Goal: Task Accomplishment & Management: Manage account settings

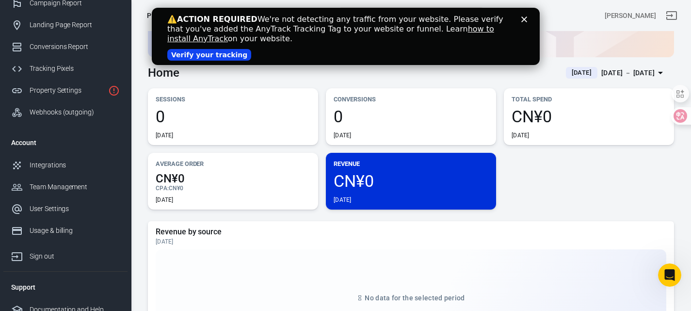
scroll to position [72, 0]
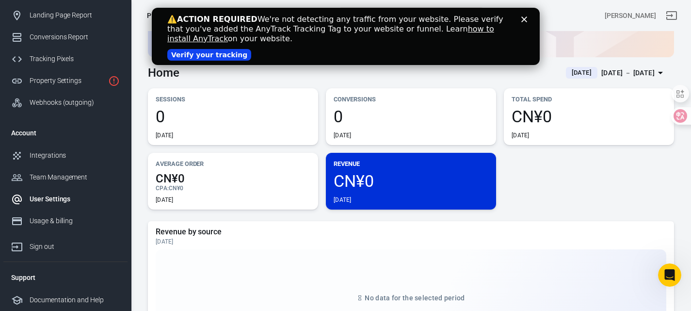
click at [52, 208] on link "User Settings" at bounding box center [65, 199] width 124 height 22
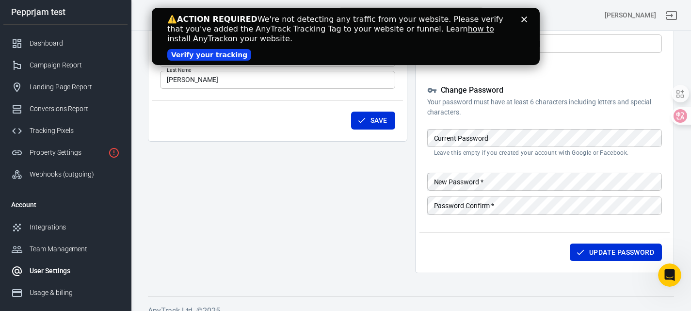
click at [523, 17] on icon "Close" at bounding box center [524, 19] width 6 height 6
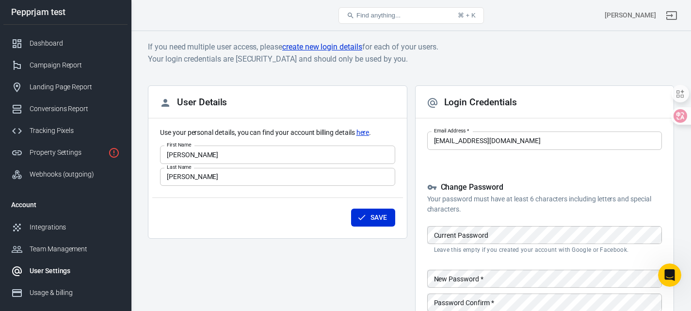
click at [292, 154] on input "[PERSON_NAME]" at bounding box center [277, 154] width 235 height 18
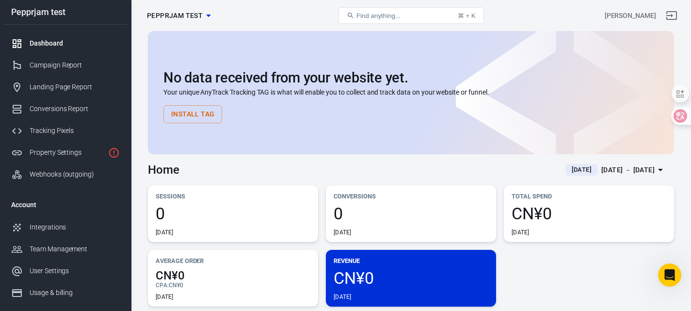
click at [32, 7] on div "Pepprjam test" at bounding box center [65, 12] width 124 height 25
click at [50, 43] on div "Dashboard" at bounding box center [75, 43] width 90 height 10
click at [54, 62] on div "Campaign Report" at bounding box center [75, 65] width 90 height 10
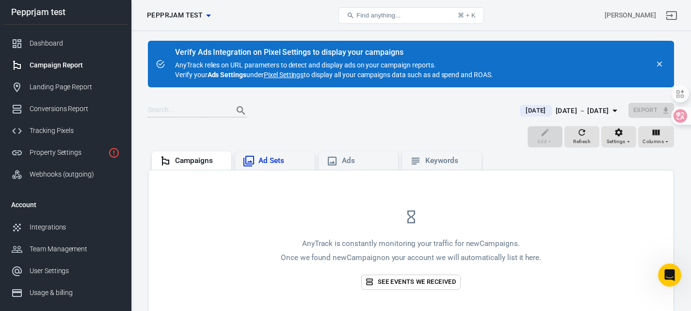
click at [271, 161] on div "Ad Sets" at bounding box center [282, 161] width 48 height 10
click at [49, 108] on div "Conversions Report" at bounding box center [75, 109] width 90 height 10
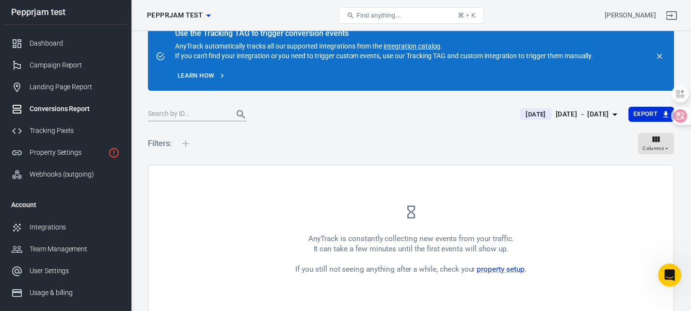
scroll to position [64, 0]
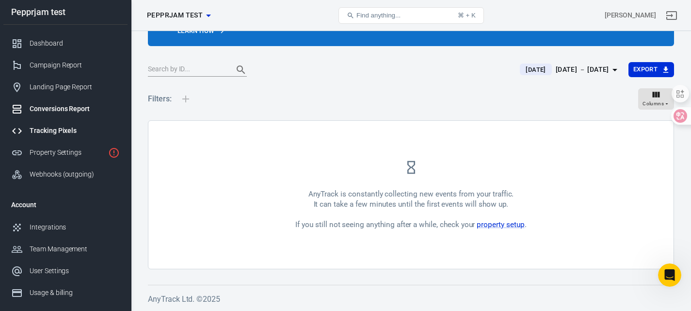
click at [57, 137] on link "Tracking Pixels" at bounding box center [65, 131] width 124 height 22
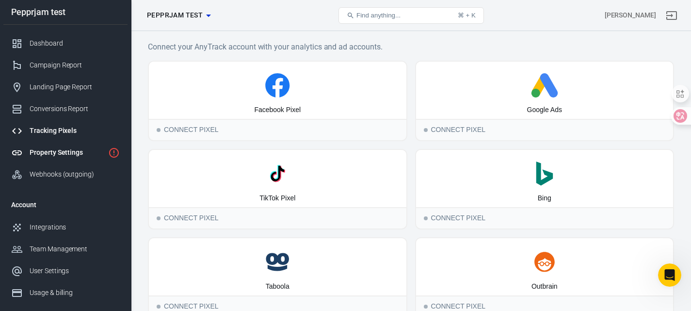
click at [60, 150] on div "Property Settings" at bounding box center [67, 152] width 75 height 10
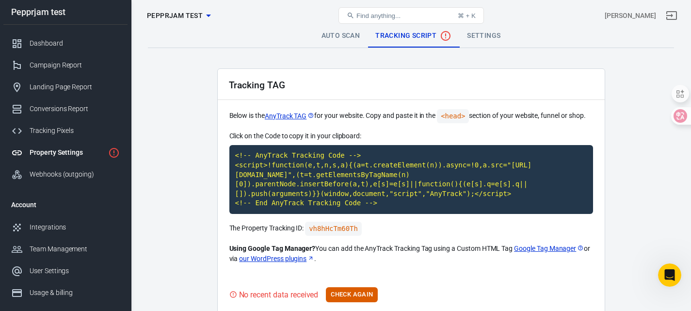
click at [341, 38] on link "Auto Scan" at bounding box center [341, 35] width 54 height 23
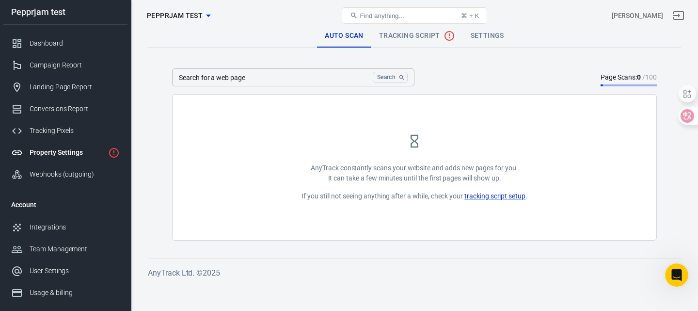
click at [477, 35] on link "Settings" at bounding box center [487, 35] width 49 height 23
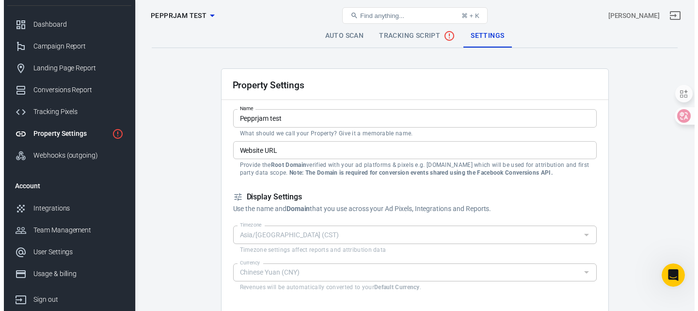
scroll to position [48, 0]
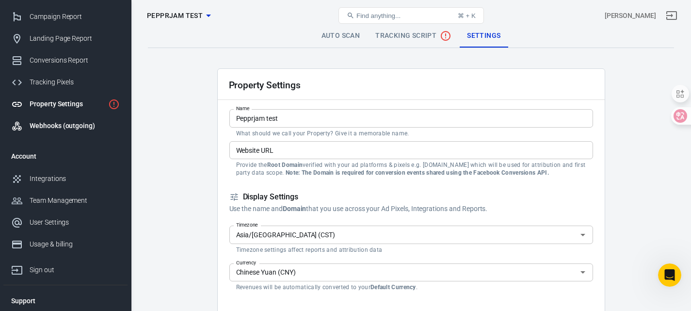
click at [63, 128] on div "Webhooks (outgoing)" at bounding box center [75, 126] width 90 height 10
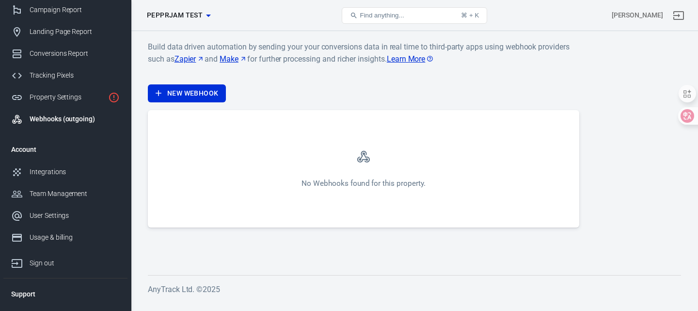
scroll to position [72, 0]
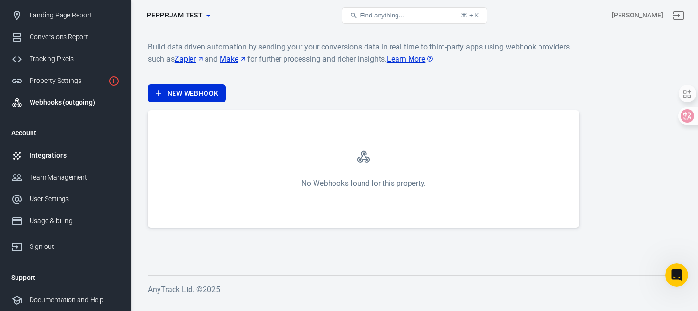
click at [54, 157] on div "Integrations" at bounding box center [75, 155] width 90 height 10
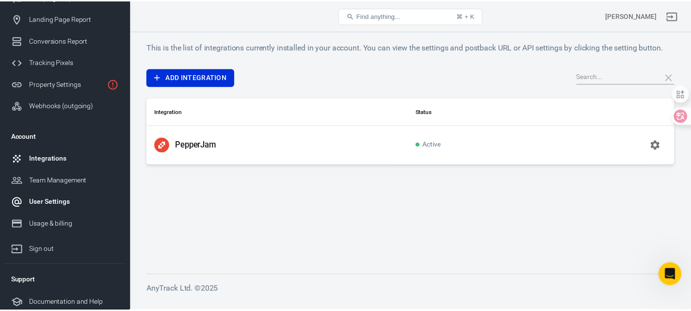
scroll to position [72, 0]
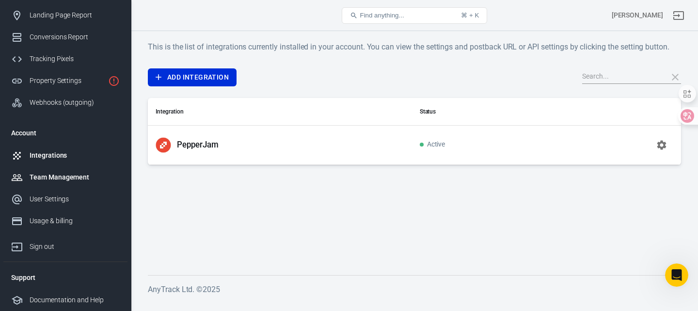
click at [71, 180] on div "Team Management" at bounding box center [75, 177] width 90 height 10
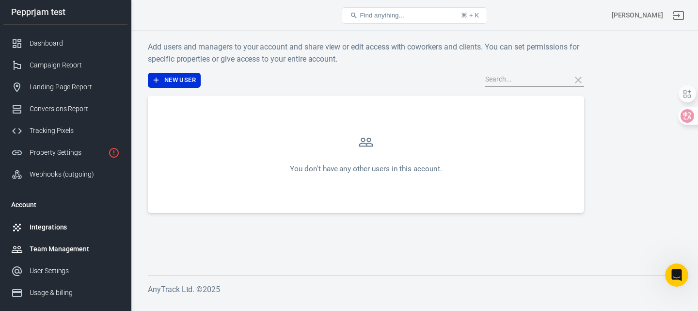
click at [44, 226] on div "Integrations" at bounding box center [75, 227] width 90 height 10
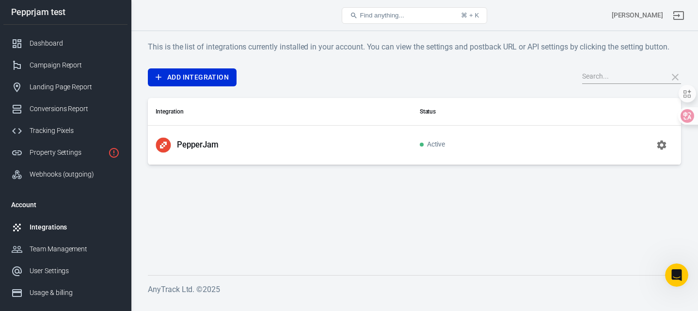
click at [664, 147] on icon "button" at bounding box center [662, 145] width 12 height 12
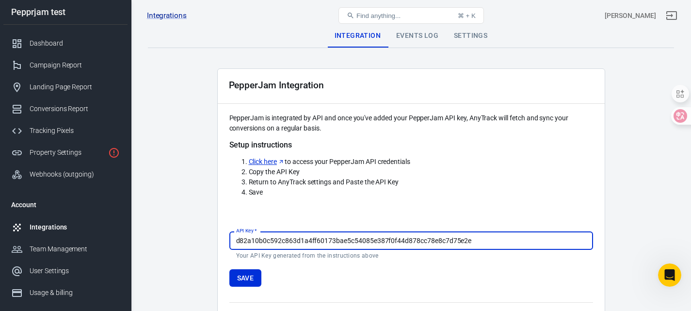
click at [466, 46] on div "Settings" at bounding box center [470, 35] width 49 height 23
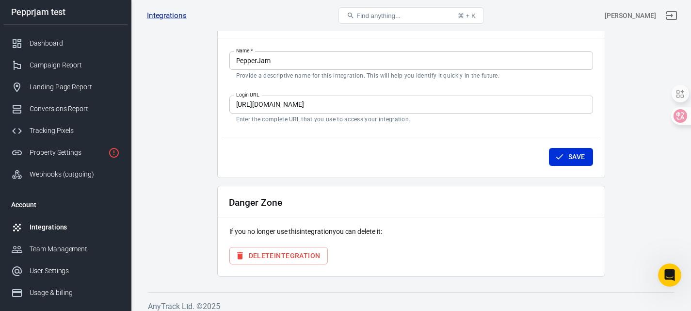
scroll to position [69, 0]
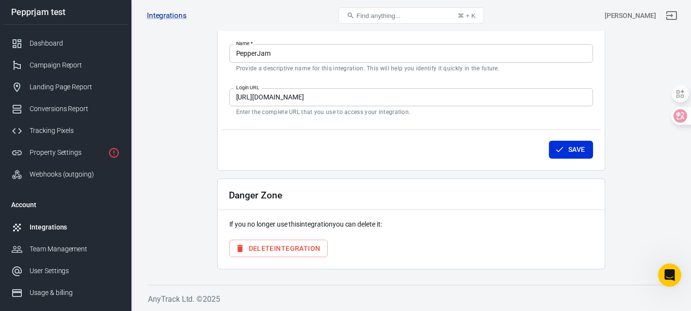
click at [291, 263] on div "Danger Zone If you no longer use this integration you can delete it: Delete Int…" at bounding box center [411, 223] width 388 height 91
click at [297, 250] on button "Delete Integration" at bounding box center [278, 249] width 99 height 18
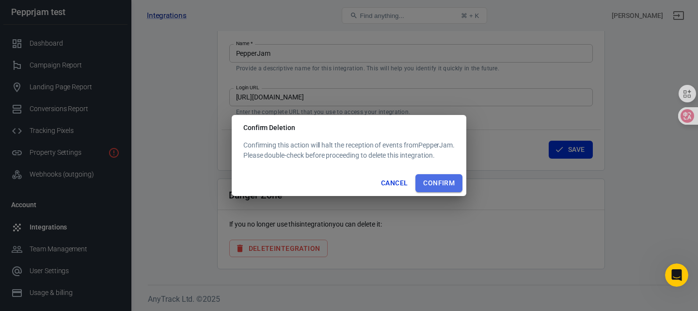
click at [440, 186] on button "Confirm" at bounding box center [439, 183] width 47 height 18
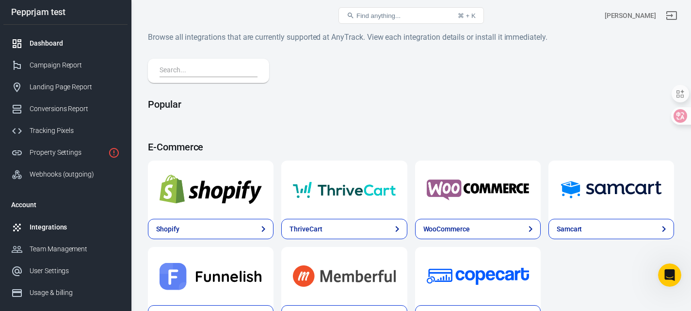
click at [46, 51] on link "Dashboard" at bounding box center [65, 43] width 124 height 22
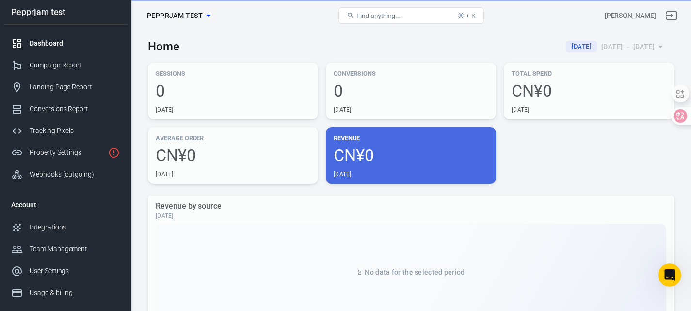
click at [47, 45] on div "Dashboard" at bounding box center [75, 43] width 90 height 10
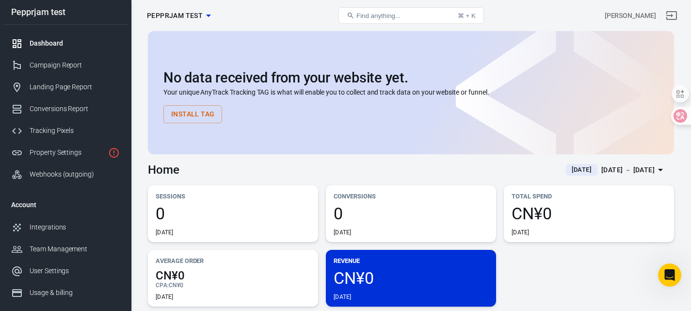
click at [58, 12] on div "Pepprjam test" at bounding box center [65, 12] width 124 height 9
click at [213, 15] on icon "button" at bounding box center [209, 16] width 12 height 12
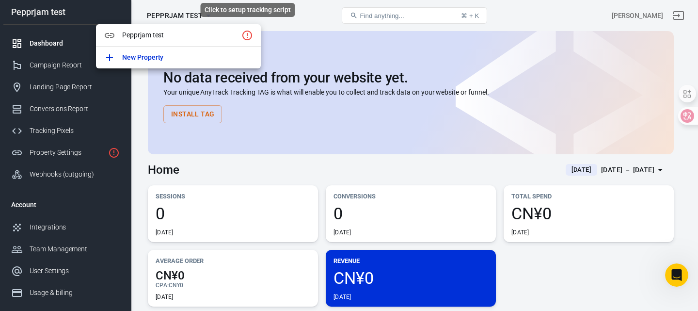
click at [243, 35] on icon "Click to setup tracking script" at bounding box center [247, 36] width 10 height 10
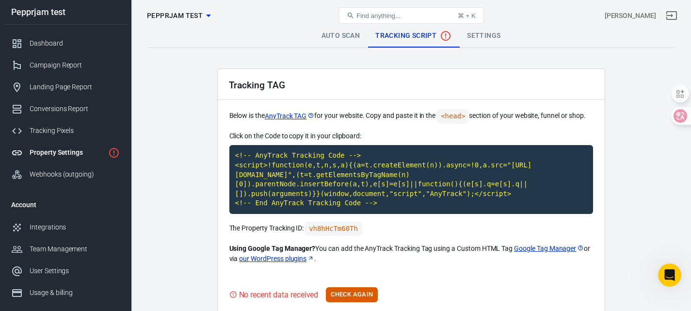
click at [329, 39] on link "Auto Scan" at bounding box center [341, 35] width 54 height 23
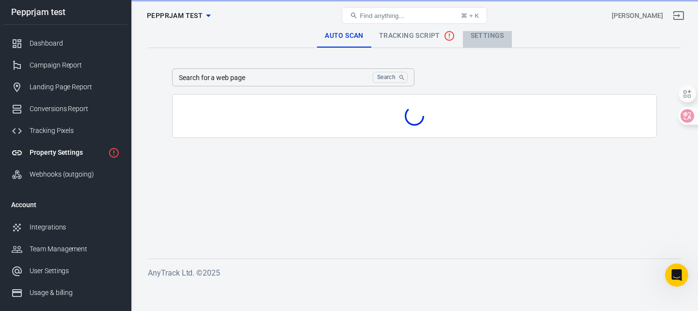
click at [471, 32] on link "Settings" at bounding box center [487, 35] width 49 height 23
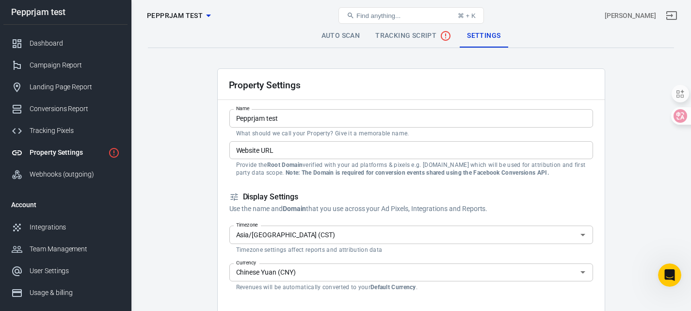
click at [38, 14] on div "Pepprjam test" at bounding box center [65, 12] width 124 height 9
click at [200, 11] on span "Pepprjam test" at bounding box center [175, 16] width 56 height 12
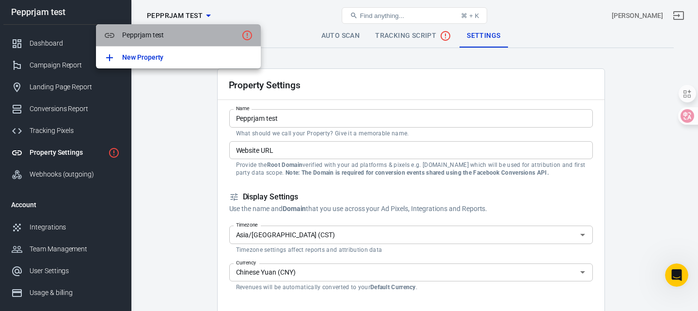
click at [172, 37] on span "Pepprjam test" at bounding box center [179, 35] width 115 height 10
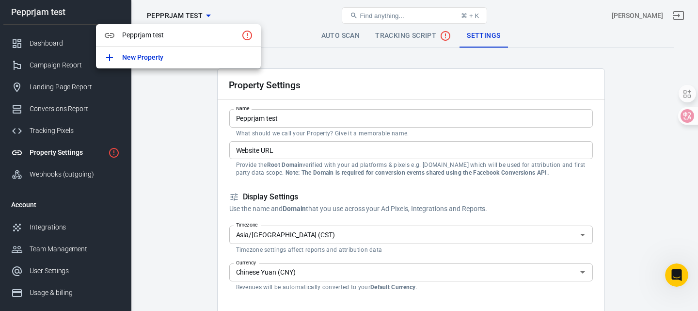
click at [44, 51] on div at bounding box center [349, 155] width 698 height 311
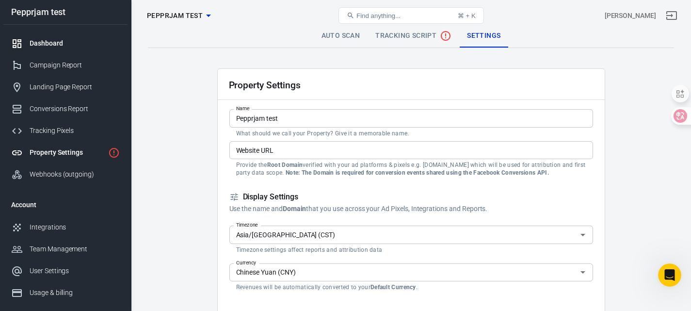
click at [43, 47] on div "Dashboard" at bounding box center [75, 43] width 90 height 10
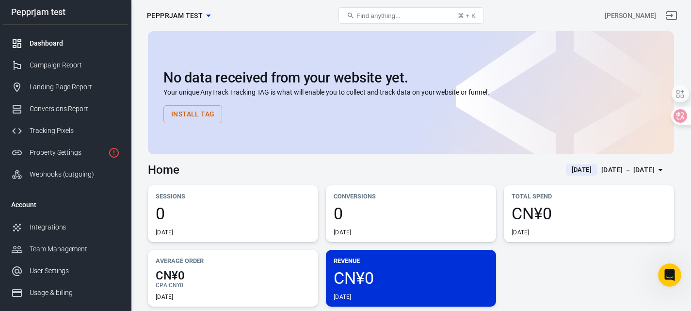
click at [206, 15] on icon "button" at bounding box center [208, 16] width 5 height 2
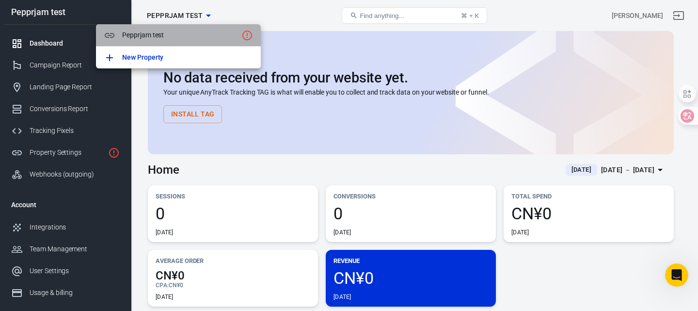
click at [114, 34] on icon at bounding box center [110, 35] width 10 height 5
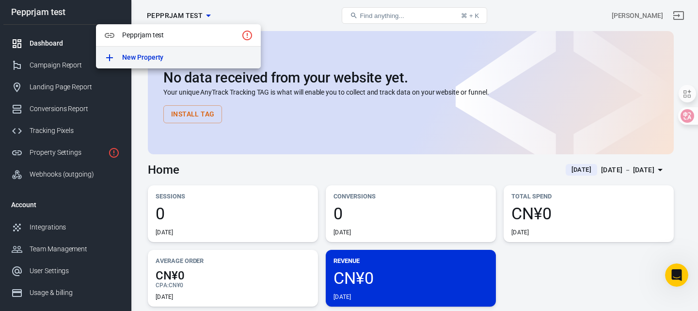
click at [139, 51] on link "New Property" at bounding box center [178, 58] width 165 height 22
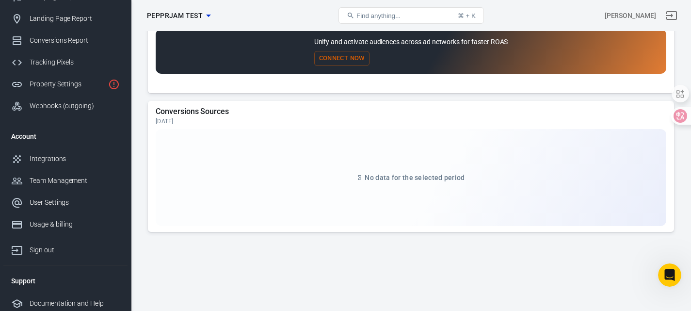
scroll to position [72, 0]
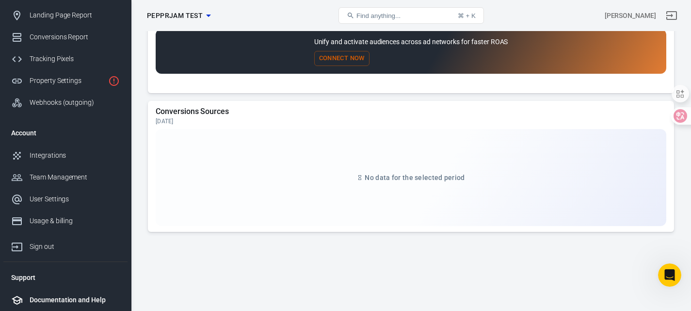
click at [58, 297] on div "Documentation and Help" at bounding box center [75, 300] width 90 height 10
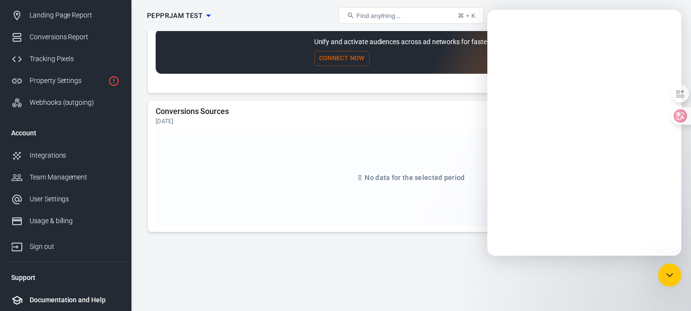
scroll to position [0, 0]
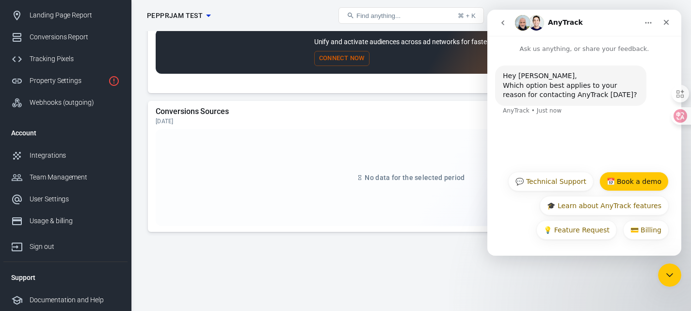
click at [628, 179] on button "📅 Book a demo" at bounding box center [633, 181] width 69 height 19
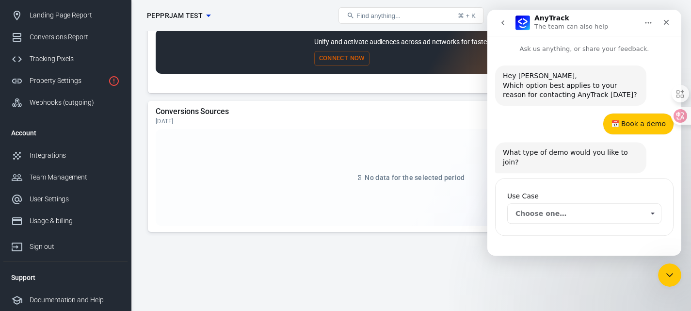
scroll to position [5, 0]
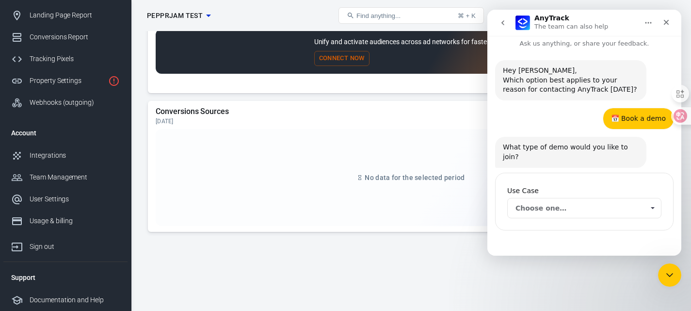
click at [544, 200] on span "Choose one…" at bounding box center [579, 207] width 128 height 19
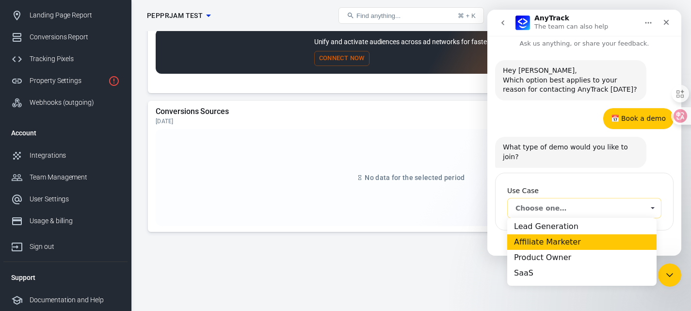
scroll to position [24, 0]
click at [563, 238] on div "Affiliate Marketer" at bounding box center [581, 242] width 149 height 16
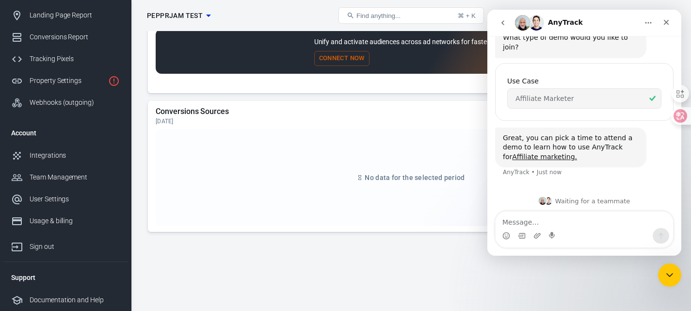
scroll to position [118, 0]
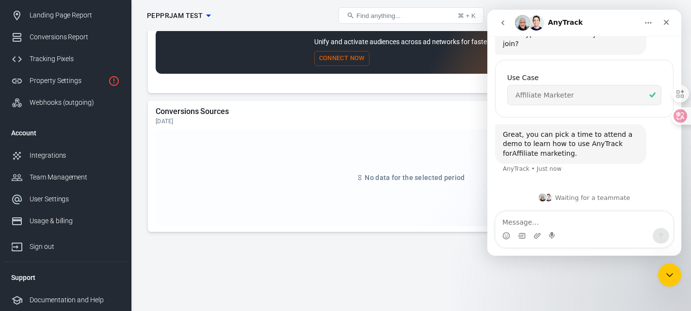
click at [539, 153] on link "Affiliate marketing." at bounding box center [544, 153] width 65 height 8
click at [512, 195] on div "Waiting for a teammate" at bounding box center [584, 197] width 175 height 8
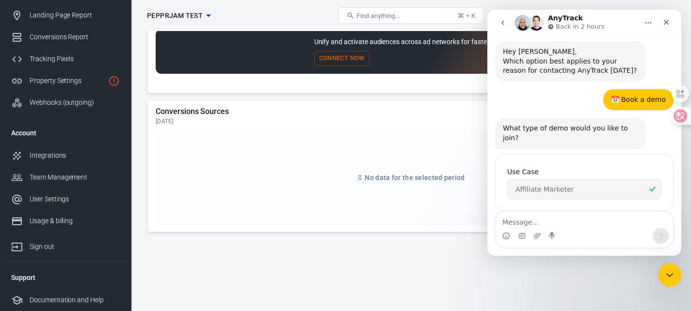
scroll to position [21, 0]
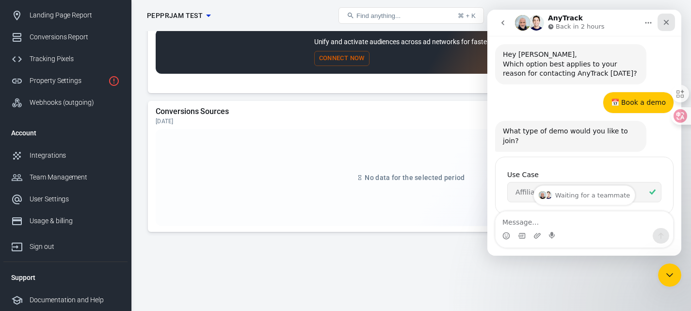
click at [670, 24] on div "Close" at bounding box center [666, 22] width 17 height 17
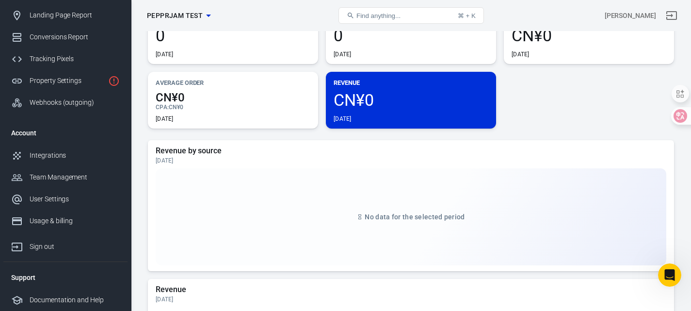
scroll to position [0, 0]
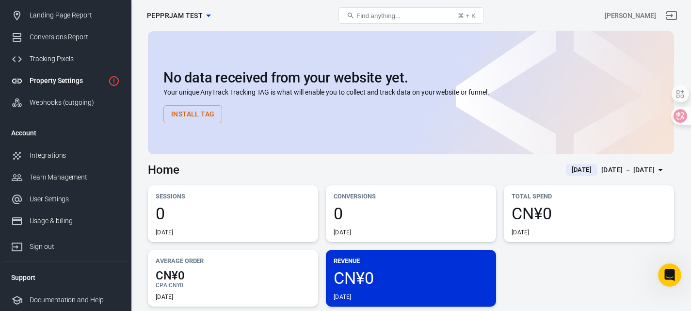
click at [71, 84] on div "Property Settings" at bounding box center [67, 81] width 75 height 10
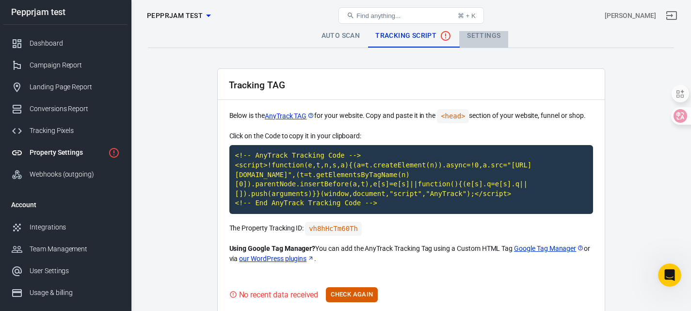
click at [493, 38] on link "Settings" at bounding box center [483, 35] width 49 height 23
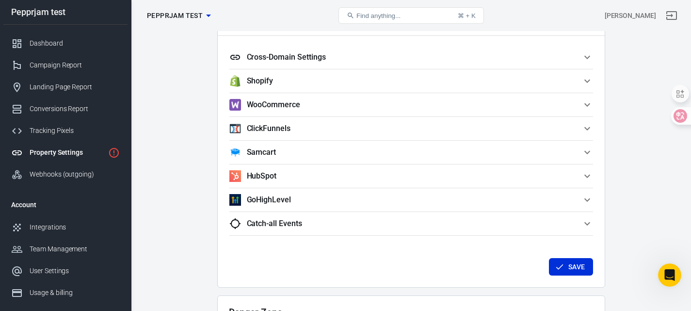
scroll to position [991, 0]
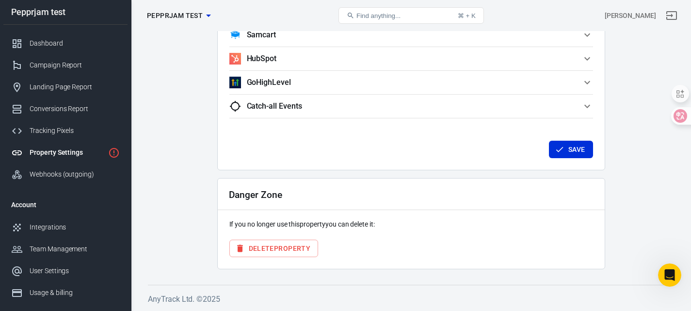
click at [284, 245] on button "Delete Property" at bounding box center [273, 249] width 89 height 18
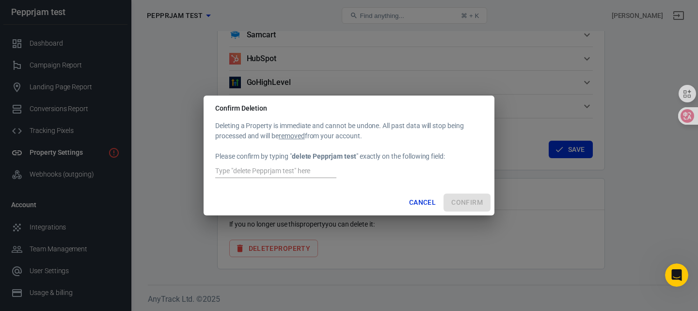
click at [275, 172] on input "text" at bounding box center [275, 171] width 121 height 13
drag, startPoint x: 356, startPoint y: 155, endPoint x: 293, endPoint y: 157, distance: 63.1
click at [293, 157] on div "Deleting a Property is immediate and cannot be undone. All past data will stop …" at bounding box center [349, 150] width 268 height 59
copy strong "delete Pepprjam test"
paste input "delete Pepprjam test"
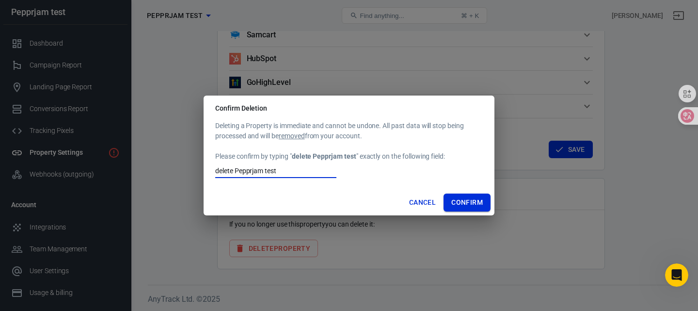
type input "delete Pepprjam test"
click at [467, 195] on button "Confirm" at bounding box center [467, 202] width 47 height 18
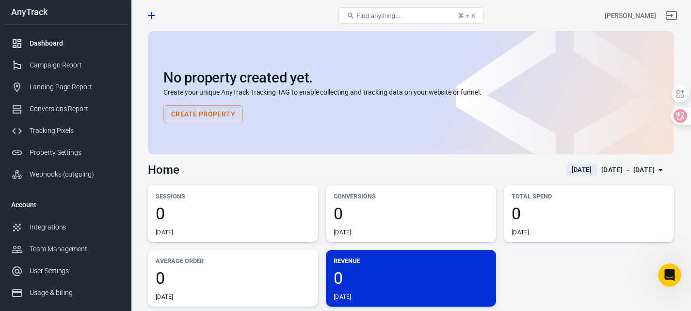
click at [48, 43] on div "Dashboard" at bounding box center [75, 43] width 90 height 10
